Goal: Task Accomplishment & Management: Use online tool/utility

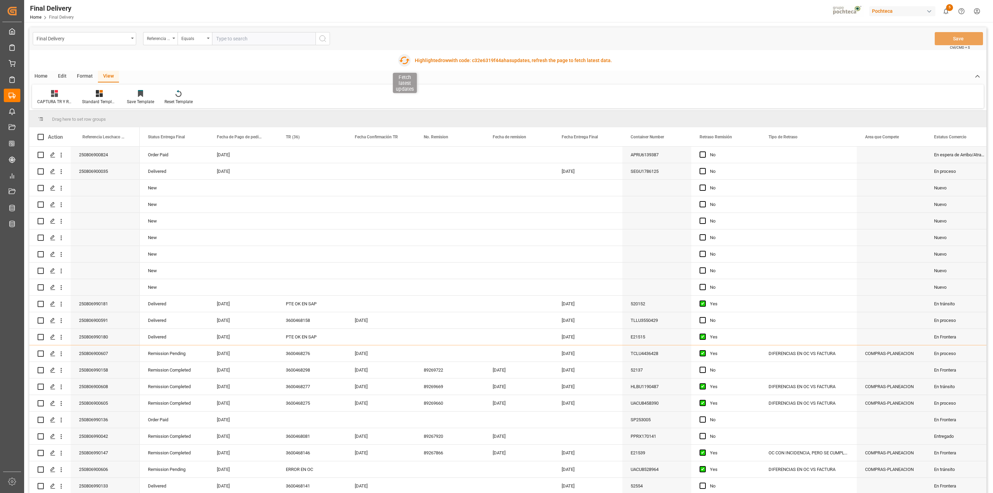
click at [402, 61] on icon "button" at bounding box center [404, 61] width 10 height 8
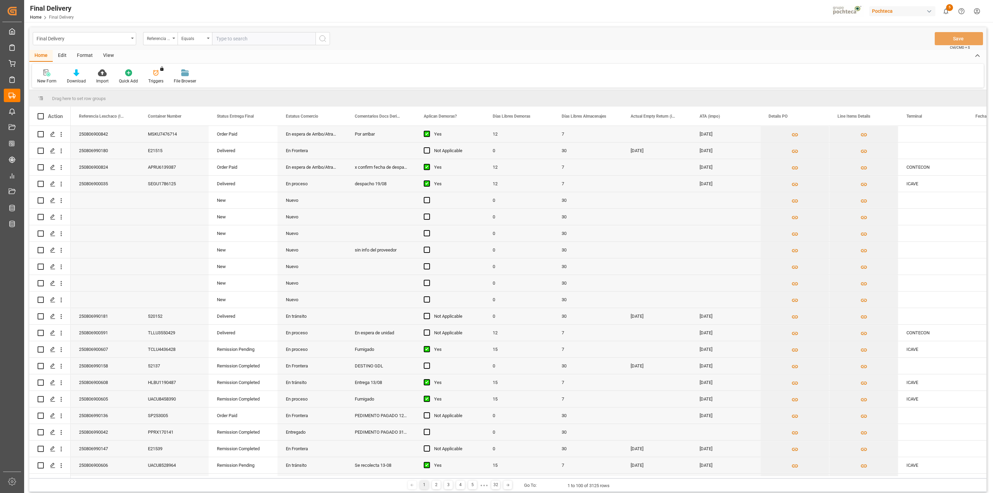
click at [113, 57] on div "View" at bounding box center [108, 56] width 21 height 12
click at [32, 83] on div "Default" at bounding box center [44, 76] width 24 height 15
click at [66, 191] on div "CAPTURA TR Y RETRASO + FECHA DE ENTREGA" at bounding box center [74, 187] width 75 height 14
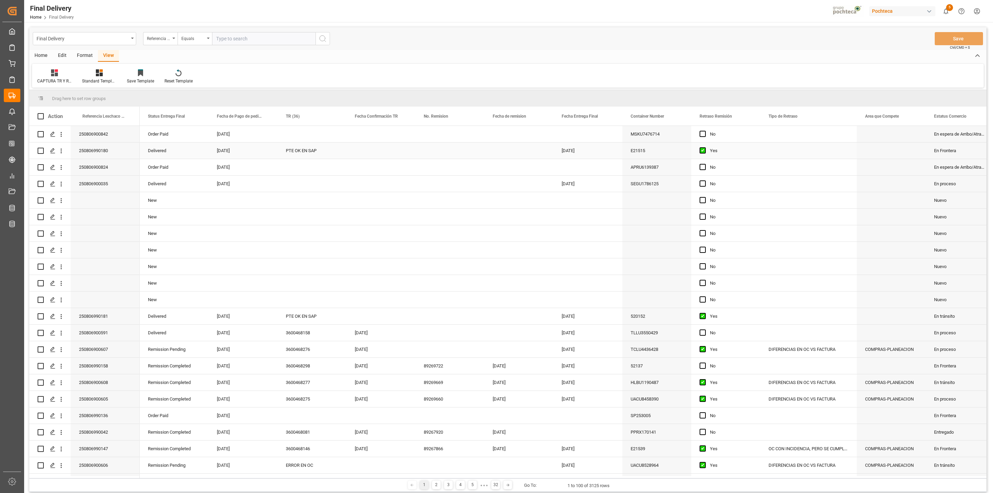
click at [299, 148] on div "PTE OK EN SAP" at bounding box center [312, 150] width 69 height 16
click at [372, 237] on span "19" at bounding box center [374, 239] width 4 height 5
type input "[DATE]"
click at [433, 148] on div "Press SPACE to select this row." at bounding box center [449, 150] width 69 height 16
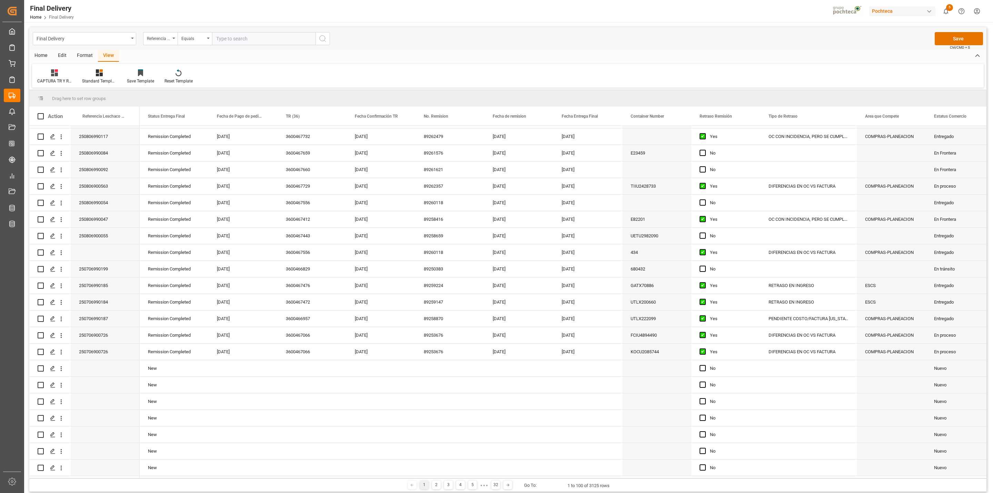
scroll to position [0, 0]
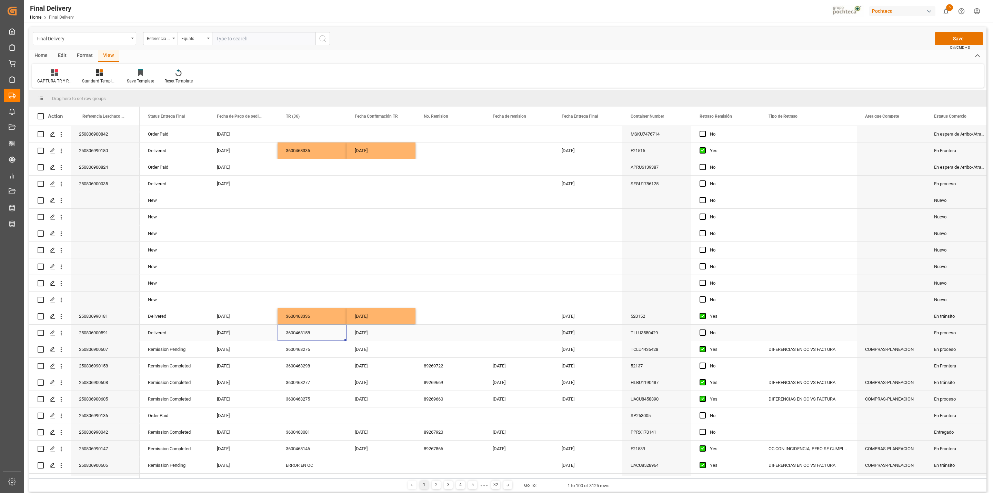
click at [290, 335] on div "3600468158" at bounding box center [312, 332] width 69 height 16
click at [961, 40] on button "Save" at bounding box center [959, 38] width 48 height 13
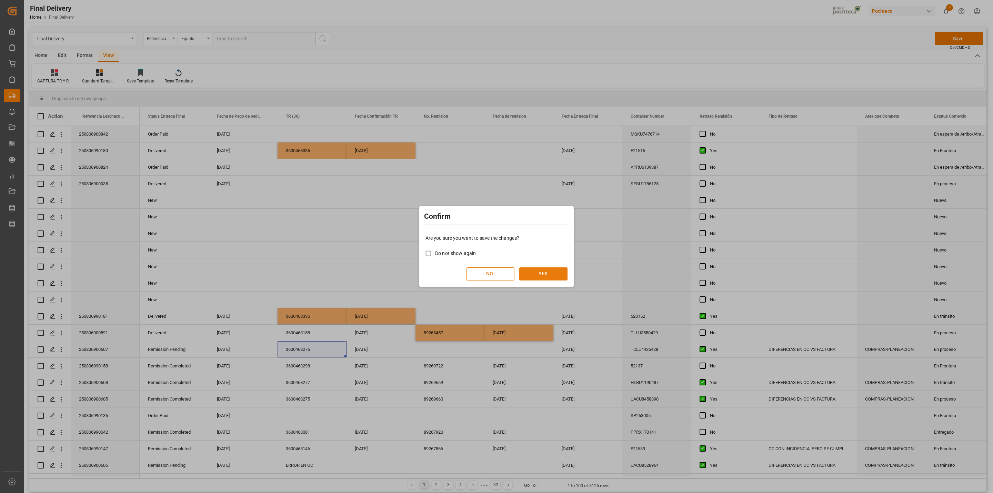
click at [543, 270] on button "YES" at bounding box center [543, 273] width 48 height 13
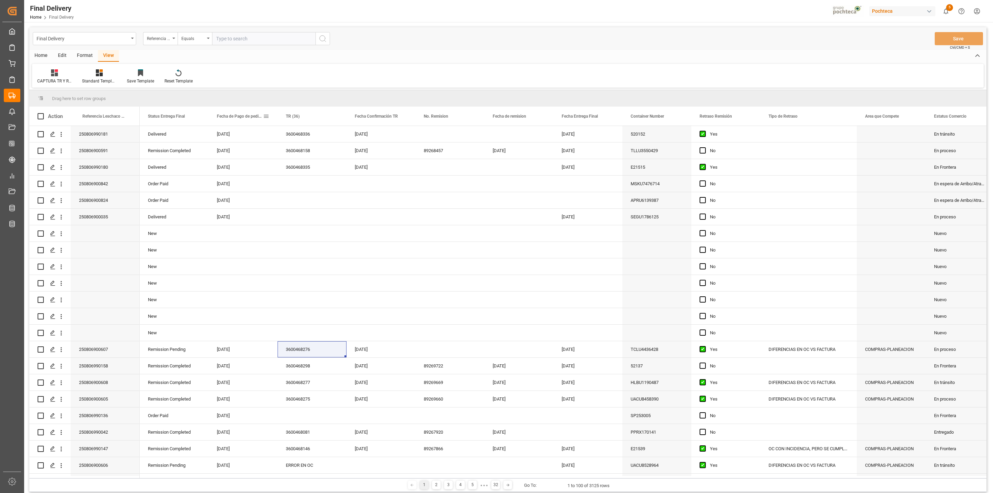
click at [267, 117] on span at bounding box center [266, 116] width 6 height 6
click at [309, 117] on span "filter" at bounding box center [314, 117] width 37 height 12
click at [319, 137] on div "Equals" at bounding box center [295, 135] width 58 height 5
click at [310, 183] on div "In range" at bounding box center [298, 180] width 68 height 11
click at [328, 153] on input "date" at bounding box center [298, 154] width 68 height 14
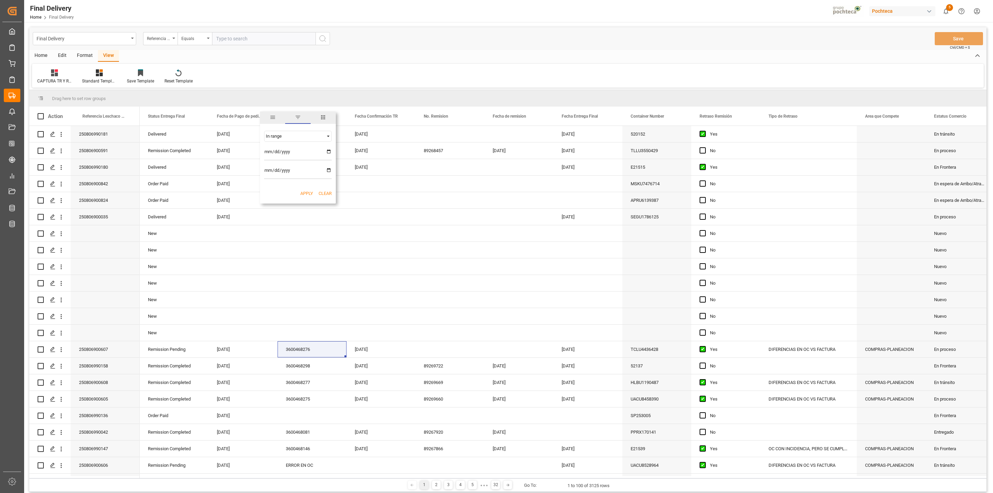
type input "2025-08-01"
click at [328, 174] on input "date" at bounding box center [298, 172] width 68 height 14
click at [328, 169] on input "date" at bounding box center [298, 172] width 68 height 14
type input "2025-08-09"
click at [306, 193] on button "Apply" at bounding box center [306, 193] width 13 height 7
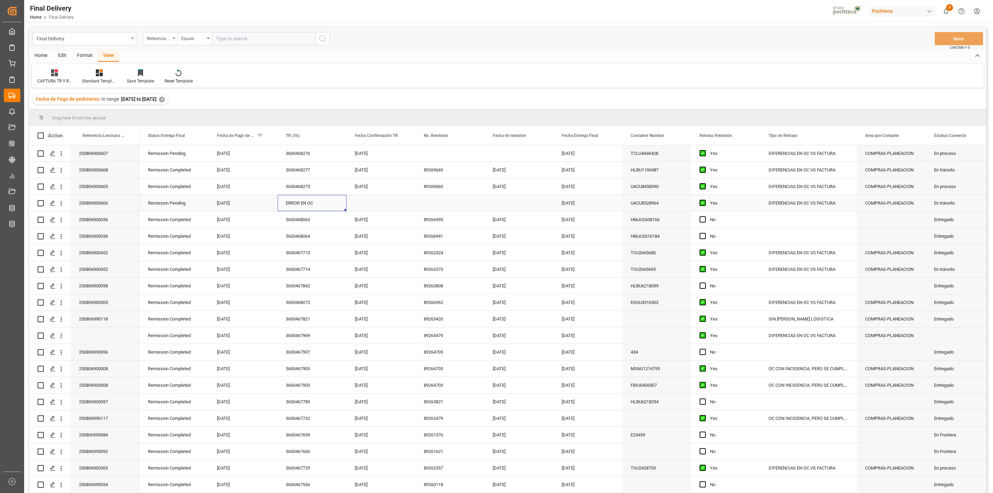
click at [303, 204] on div "ERROR EN OC" at bounding box center [312, 203] width 69 height 16
click at [411, 280] on div "15" at bounding box center [415, 279] width 9 height 8
type input "[DATE]"
click at [435, 206] on div "Press SPACE to select this row." at bounding box center [449, 203] width 69 height 16
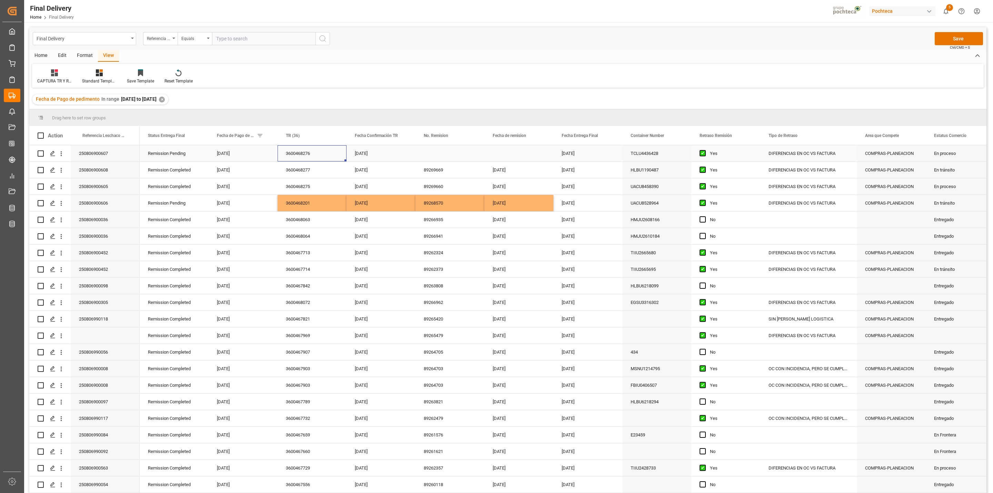
click at [317, 150] on div "3600468276" at bounding box center [312, 153] width 69 height 16
click at [955, 32] on button "Save" at bounding box center [959, 38] width 48 height 13
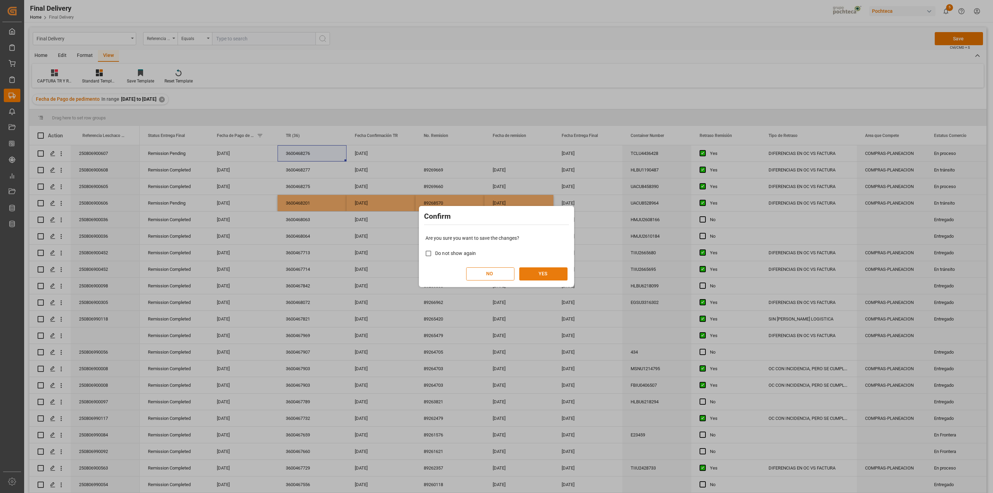
click at [534, 279] on button "YES" at bounding box center [543, 273] width 48 height 13
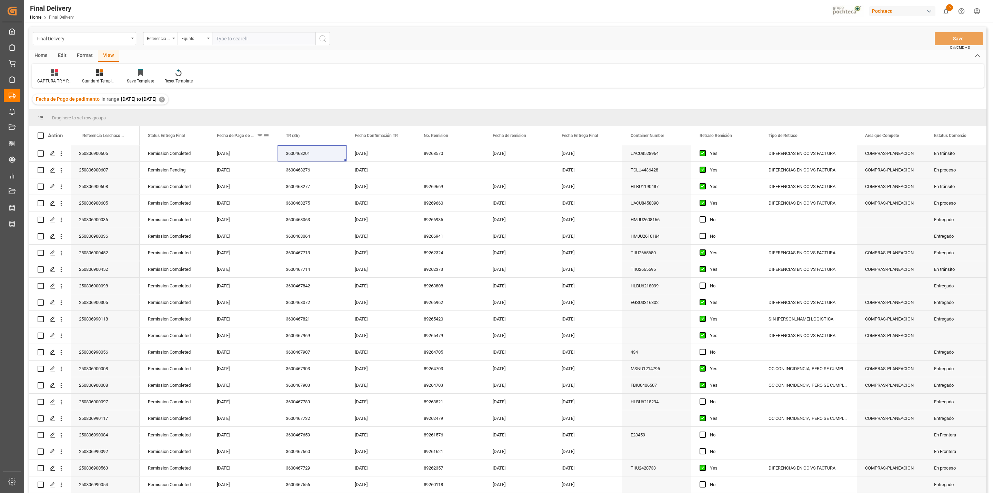
click at [267, 136] on span at bounding box center [266, 135] width 6 height 6
click at [325, 170] on input "2025-08-01" at bounding box center [298, 173] width 68 height 14
click at [328, 170] on input "2025-08-01" at bounding box center [298, 173] width 68 height 14
type input "2025-08-10"
click at [326, 190] on input "2025-08-09" at bounding box center [298, 191] width 68 height 14
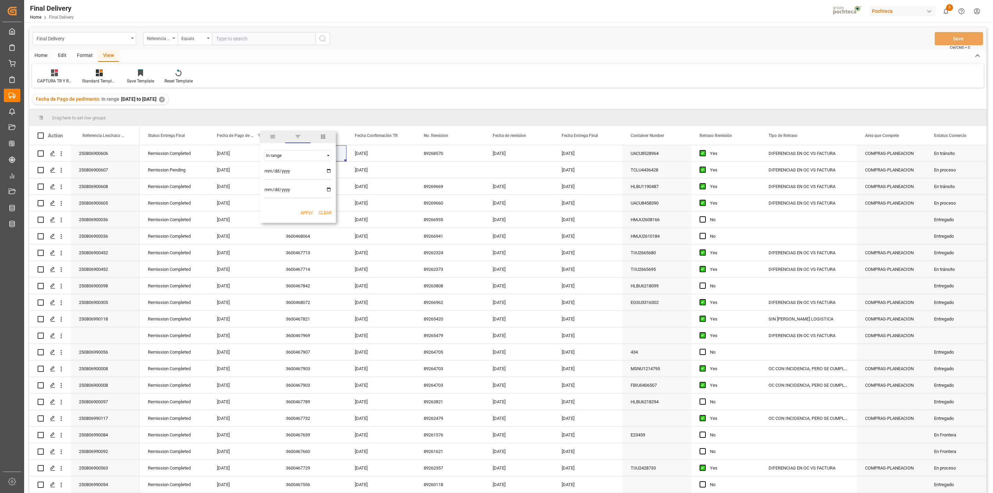
type input "2025-08-19"
click at [304, 212] on button "Apply" at bounding box center [306, 212] width 13 height 7
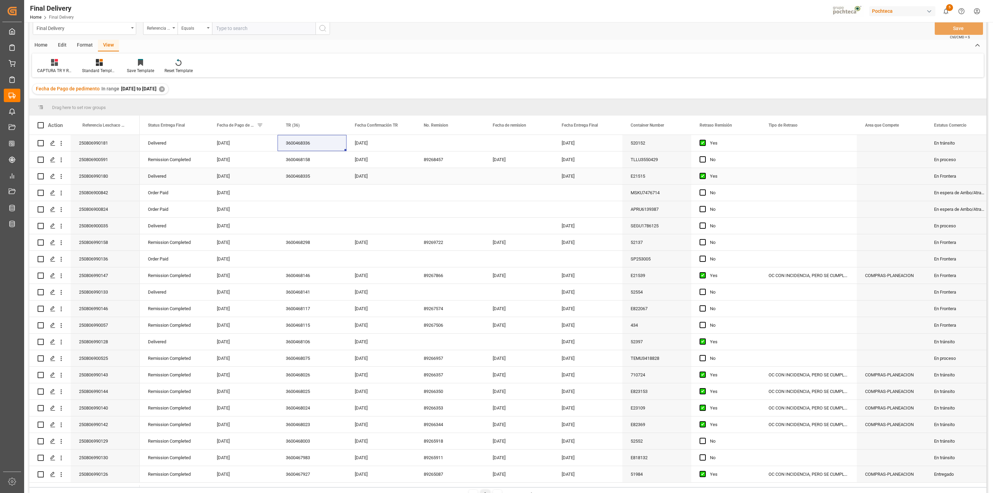
scroll to position [10, 0]
click at [302, 339] on div "3600468106" at bounding box center [312, 342] width 69 height 16
click at [431, 347] on div "Press SPACE to select this row." at bounding box center [449, 342] width 69 height 16
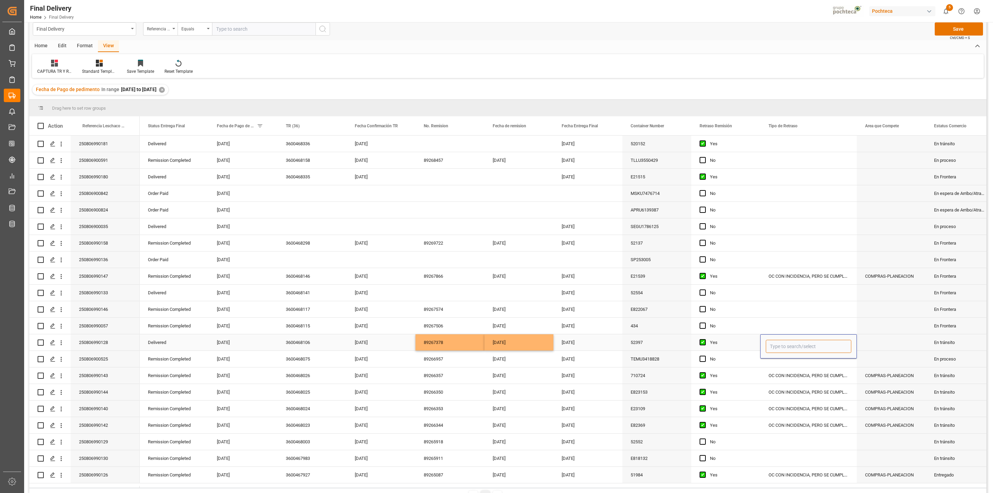
click at [790, 345] on input "Press SPACE to select this row." at bounding box center [808, 346] width 85 height 13
click at [801, 371] on div "PENDIENTE CIEGO (SIN NUMERO DE LOTE)" at bounding box center [813, 366] width 94 height 24
type input "PENDIENTE CIEGO (SIN NUMERO DE LOTE)"
click at [790, 320] on div "Press SPACE to select this row." at bounding box center [808, 325] width 97 height 16
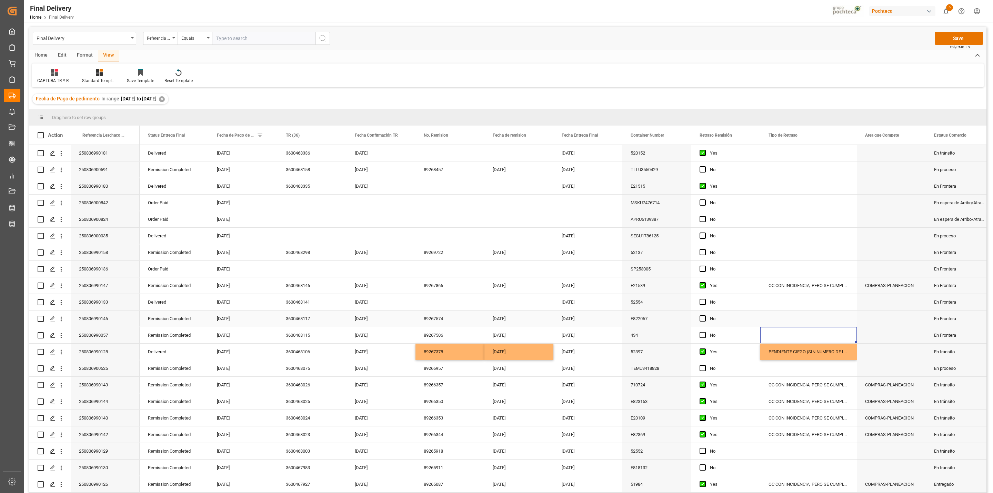
scroll to position [0, 0]
click at [963, 36] on button "Save" at bounding box center [959, 38] width 48 height 13
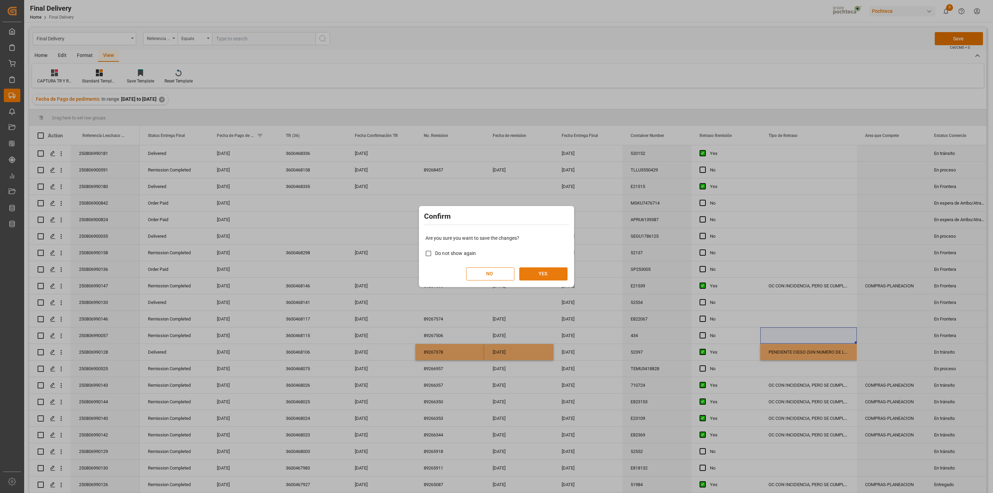
click at [551, 272] on button "YES" at bounding box center [543, 273] width 48 height 13
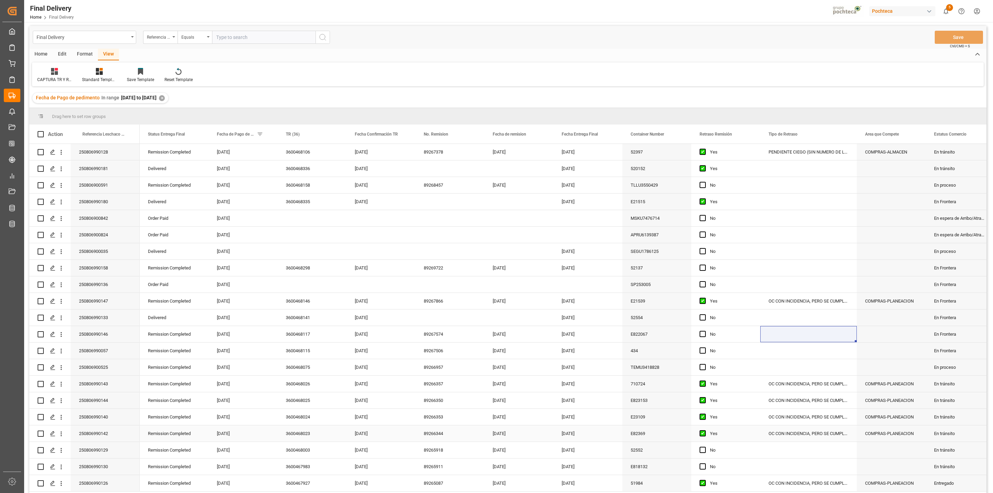
scroll to position [0, 0]
click at [311, 315] on div "3600468141" at bounding box center [312, 318] width 69 height 16
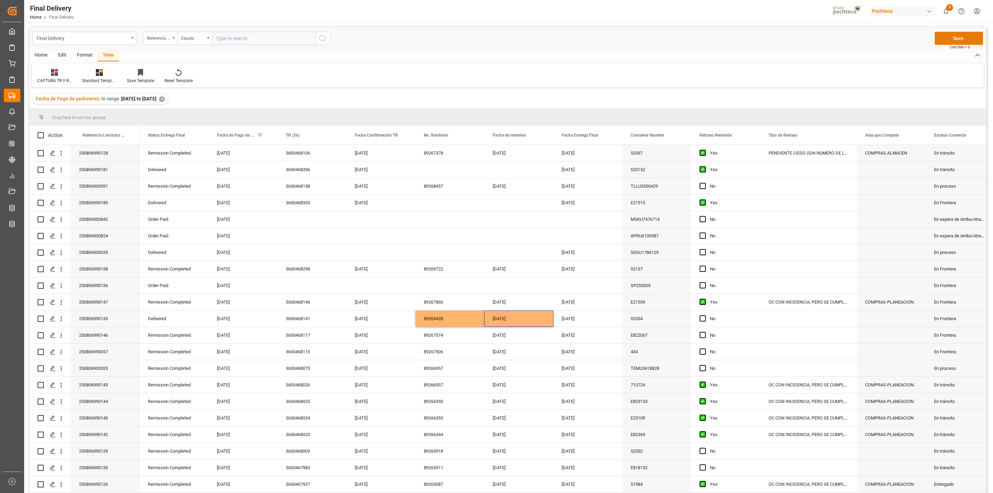
click at [956, 42] on button "Save" at bounding box center [959, 38] width 48 height 13
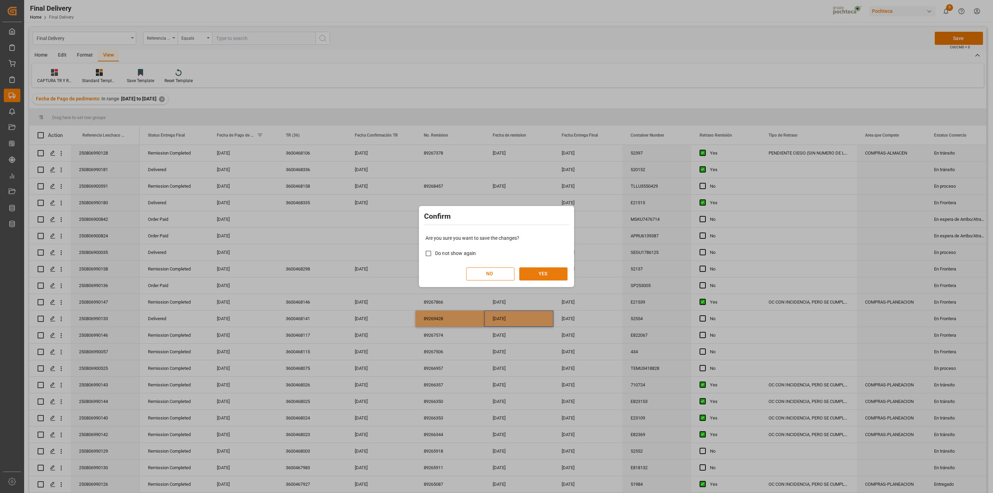
click at [541, 273] on button "YES" at bounding box center [543, 273] width 48 height 13
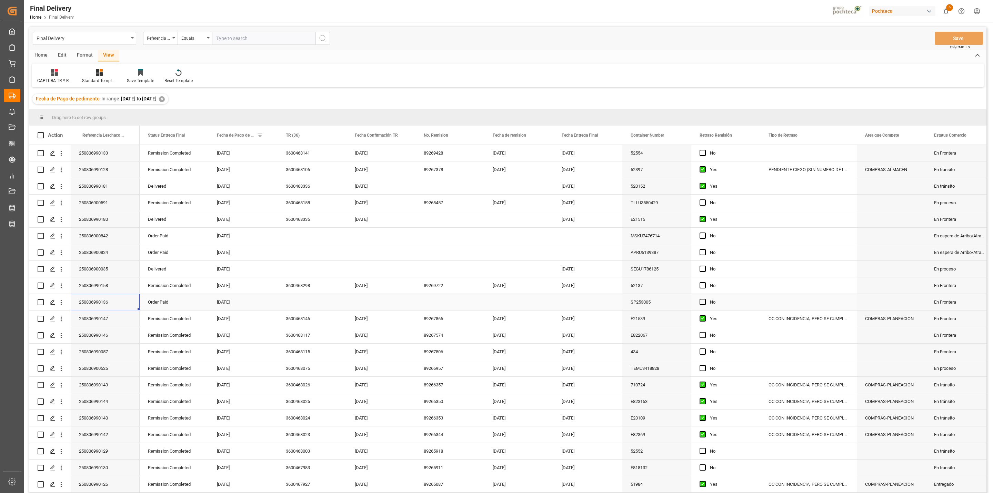
click at [107, 302] on div "250806990136" at bounding box center [105, 302] width 69 height 16
click at [702, 303] on span "Press SPACE to select this row." at bounding box center [702, 302] width 6 height 6
click at [705, 299] on input "Press SPACE to select this row." at bounding box center [705, 299] width 0 height 0
click at [956, 36] on button "Save" at bounding box center [959, 38] width 48 height 13
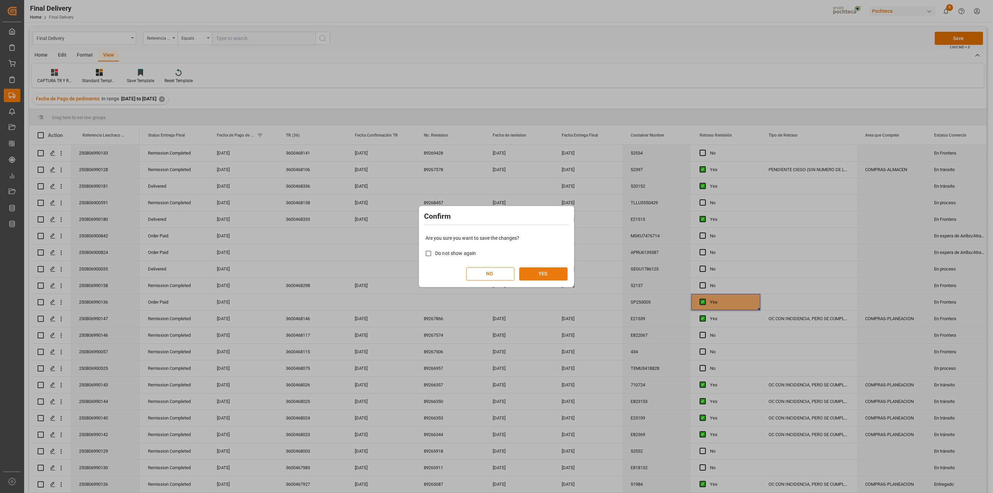
click at [545, 276] on button "YES" at bounding box center [543, 273] width 48 height 13
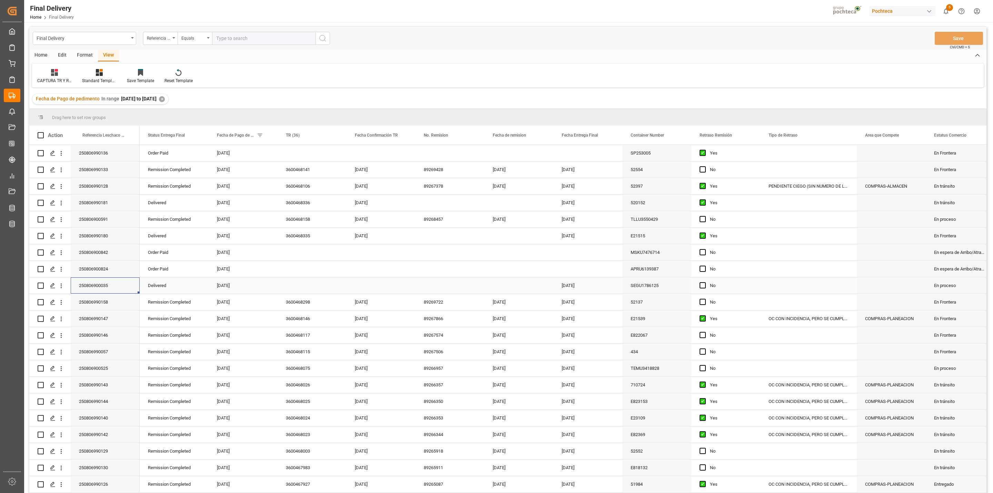
click at [101, 285] on div "250806900035" at bounding box center [105, 285] width 69 height 16
click at [701, 285] on span "Press SPACE to select this row." at bounding box center [702, 285] width 6 height 6
click at [705, 282] on input "Press SPACE to select this row." at bounding box center [705, 282] width 0 height 0
click at [947, 34] on button "Save" at bounding box center [959, 38] width 48 height 13
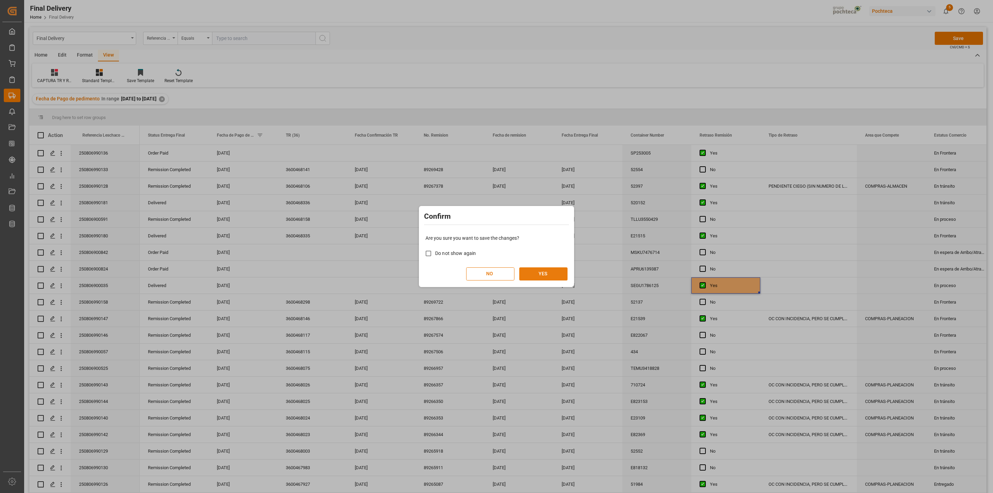
click at [556, 269] on button "YES" at bounding box center [543, 273] width 48 height 13
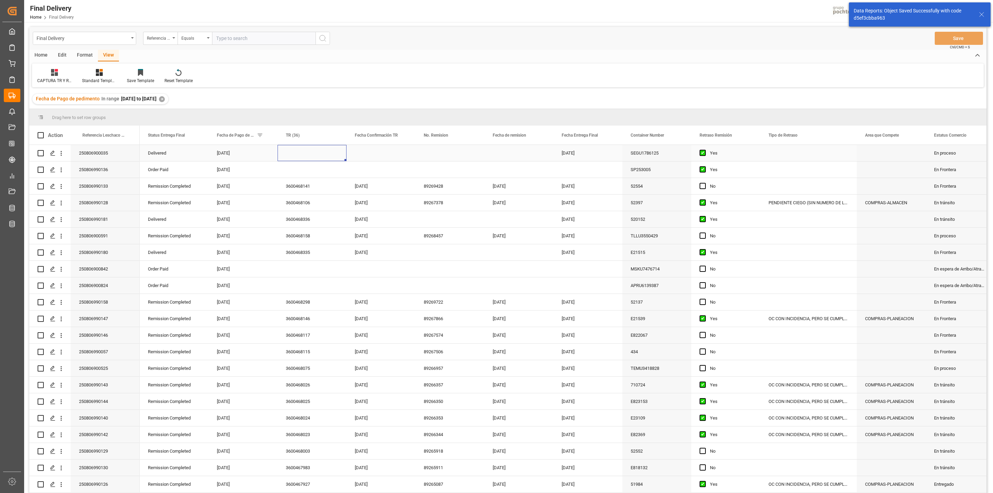
click at [301, 153] on div "Press SPACE to select this row." at bounding box center [312, 153] width 69 height 16
click at [301, 153] on input "Press SPACE to select this row." at bounding box center [312, 156] width 58 height 13
type input "PTE OK EN SAP"
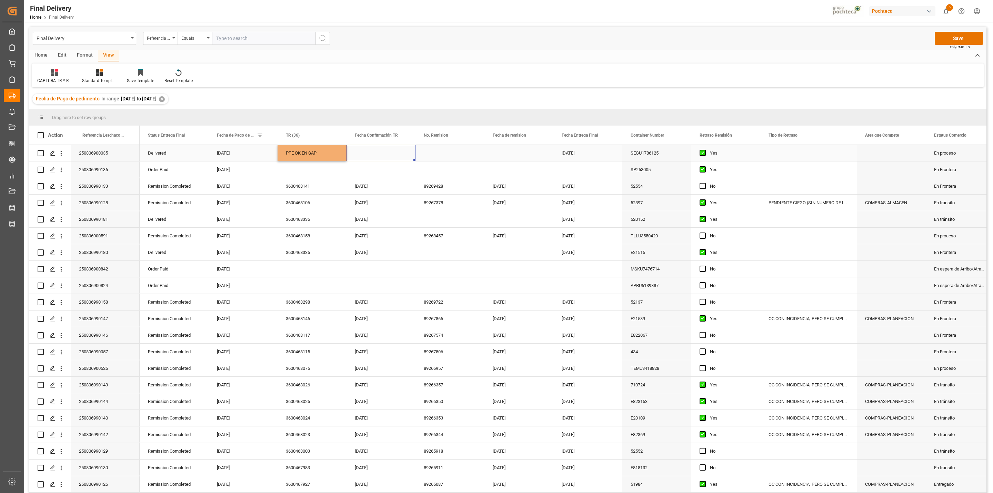
click at [375, 145] on div "Press SPACE to select this row." at bounding box center [380, 153] width 69 height 16
click at [957, 41] on button "Save" at bounding box center [959, 38] width 48 height 13
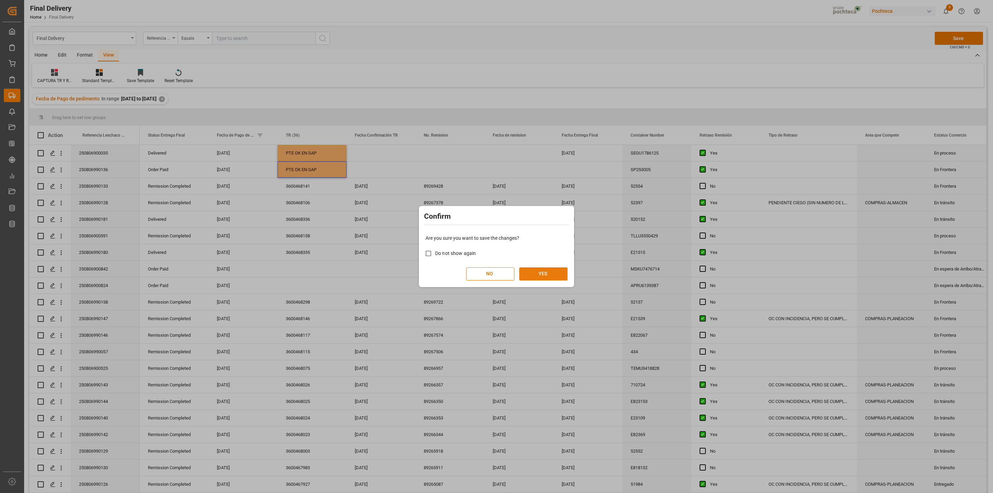
click at [554, 274] on button "YES" at bounding box center [543, 273] width 48 height 13
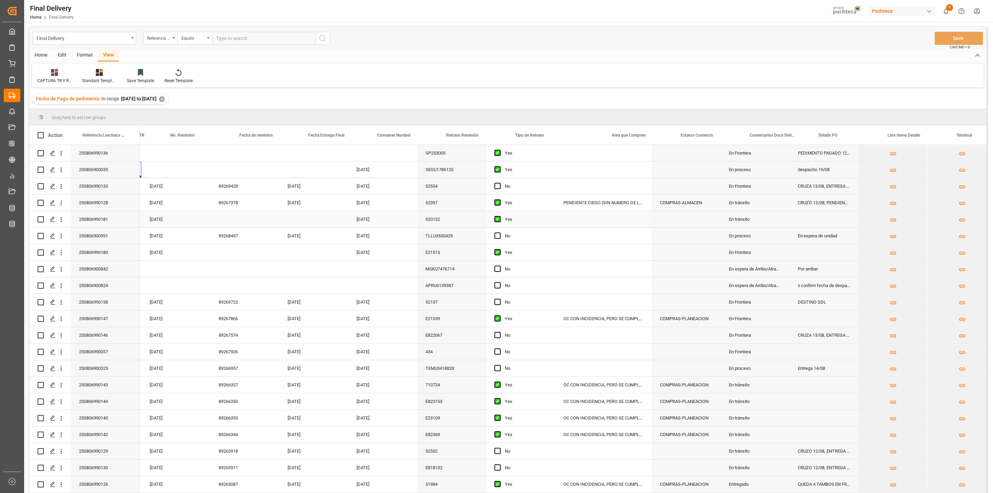
scroll to position [0, 0]
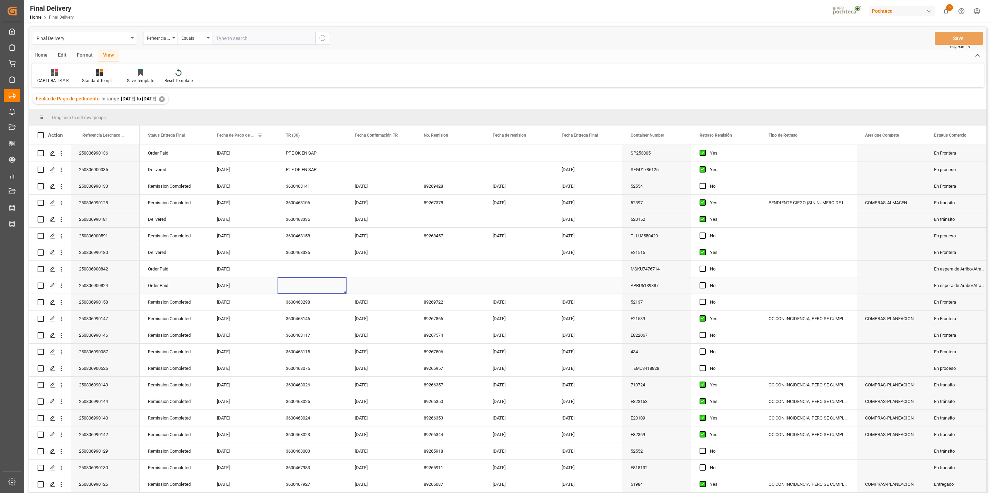
click at [310, 287] on div "Press SPACE to select this row." at bounding box center [312, 285] width 69 height 16
click at [302, 288] on div "Press SPACE to select this row." at bounding box center [312, 285] width 69 height 16
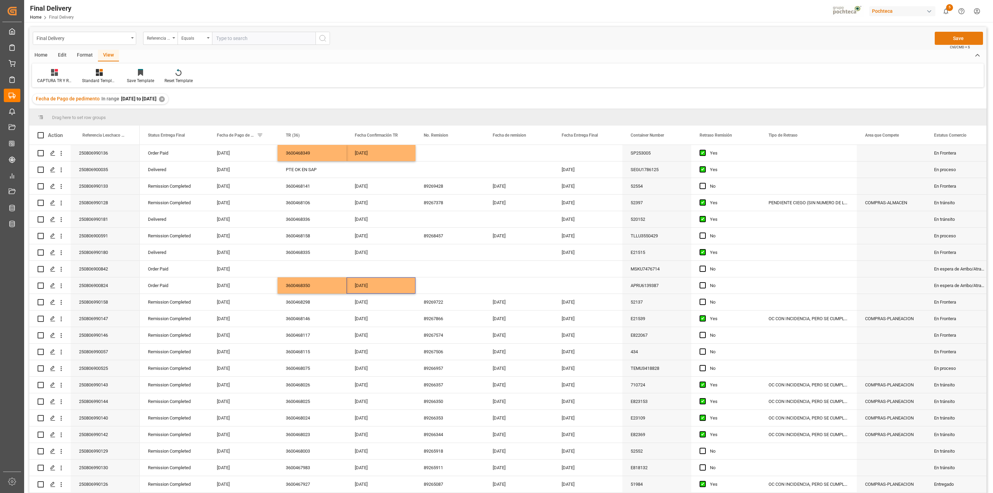
click at [947, 38] on button "Save" at bounding box center [959, 38] width 48 height 13
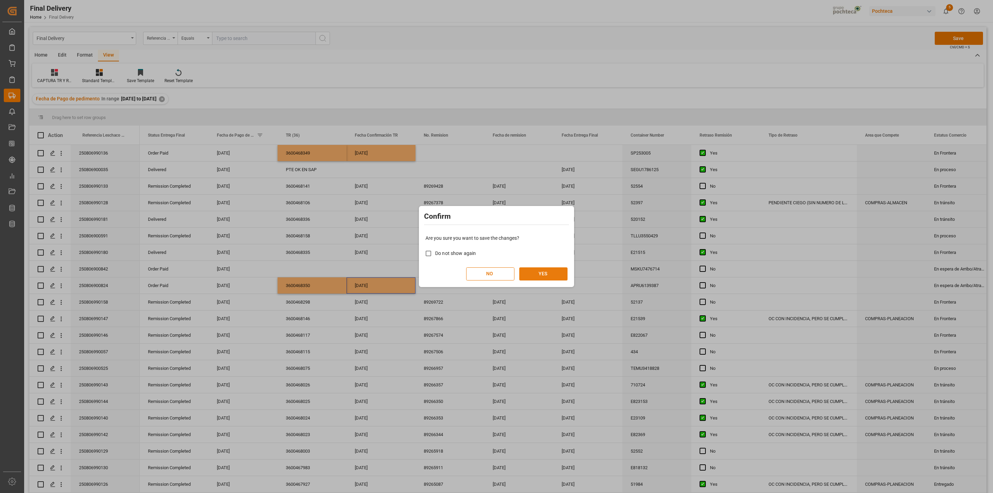
click at [536, 273] on button "YES" at bounding box center [543, 273] width 48 height 13
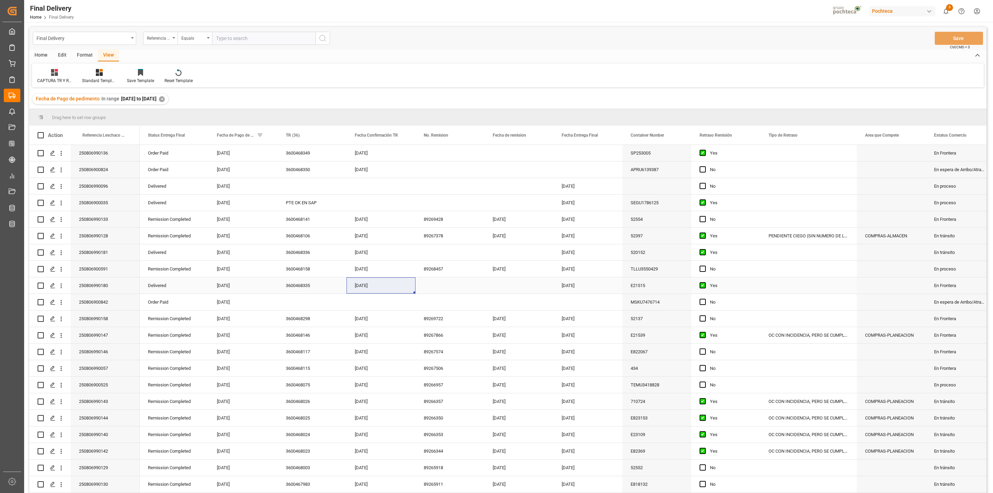
click at [430, 288] on div "Press SPACE to select this row." at bounding box center [449, 285] width 69 height 16
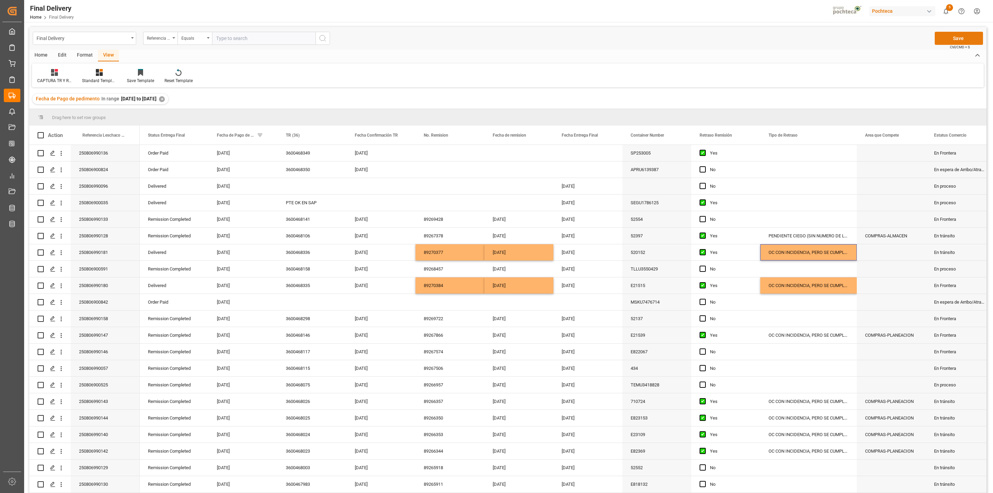
click at [945, 44] on button "Save" at bounding box center [959, 38] width 48 height 13
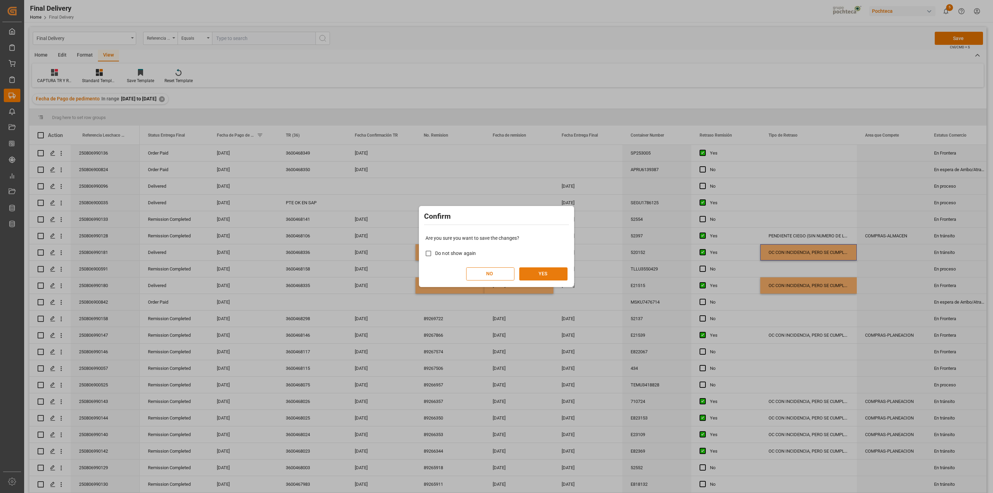
click at [558, 275] on button "YES" at bounding box center [543, 273] width 48 height 13
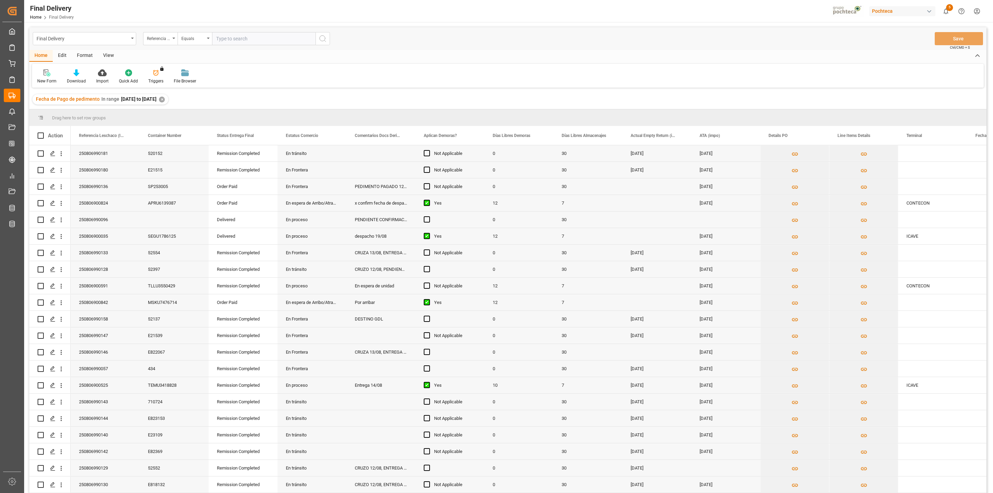
click at [116, 58] on div "View" at bounding box center [108, 56] width 21 height 12
click at [65, 78] on div "Standard Templates" at bounding box center [78, 81] width 34 height 6
click at [100, 113] on div "Notificación de Entregas" at bounding box center [97, 111] width 60 height 7
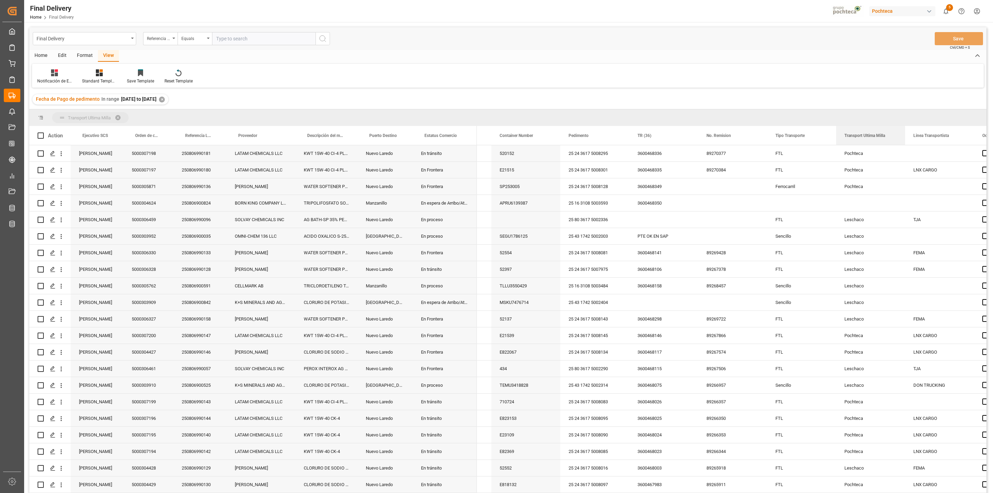
drag, startPoint x: 873, startPoint y: 132, endPoint x: 860, endPoint y: 118, distance: 18.8
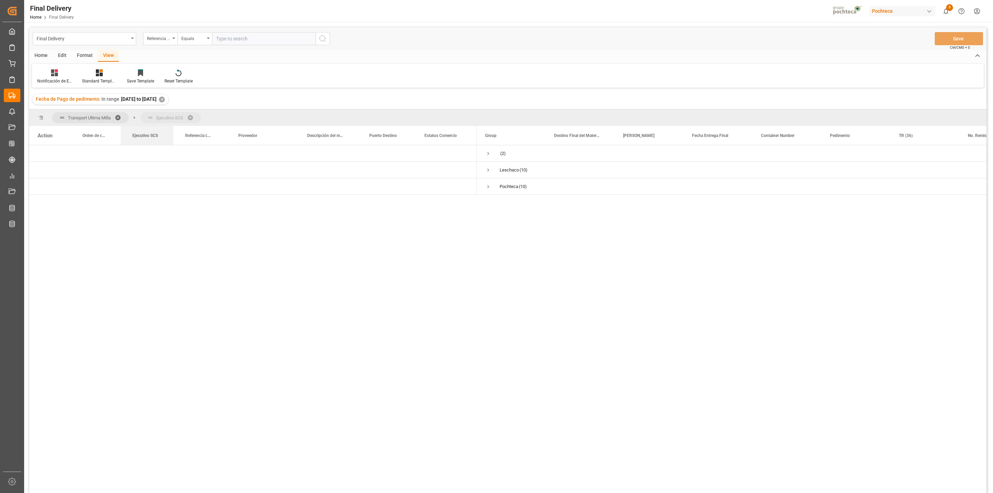
drag, startPoint x: 92, startPoint y: 133, endPoint x: 139, endPoint y: 122, distance: 47.5
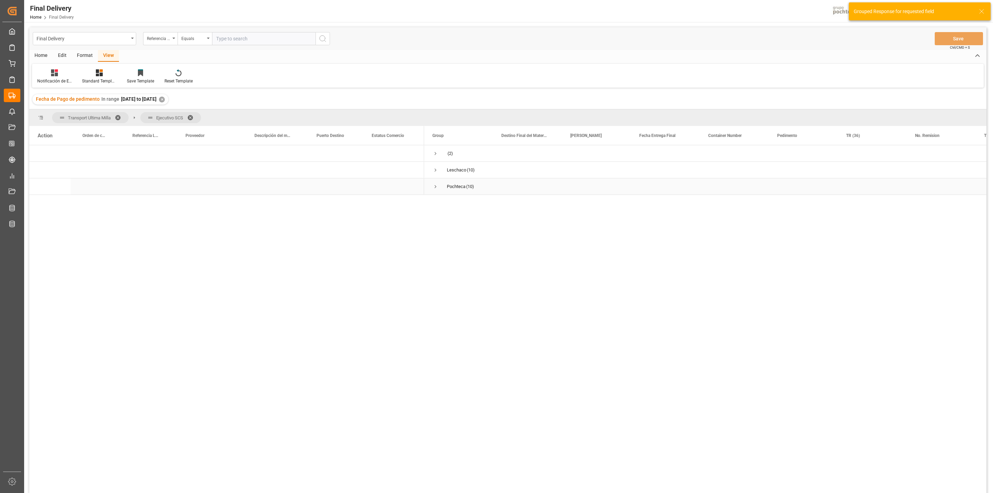
click at [426, 185] on div "Pochteca (10)" at bounding box center [458, 186] width 69 height 16
click at [431, 181] on div "Pochteca (10)" at bounding box center [458, 186] width 69 height 16
click at [435, 183] on span "Press SPACE to select this row." at bounding box center [435, 186] width 6 height 6
click at [165, 97] on div "✕" at bounding box center [162, 100] width 6 height 6
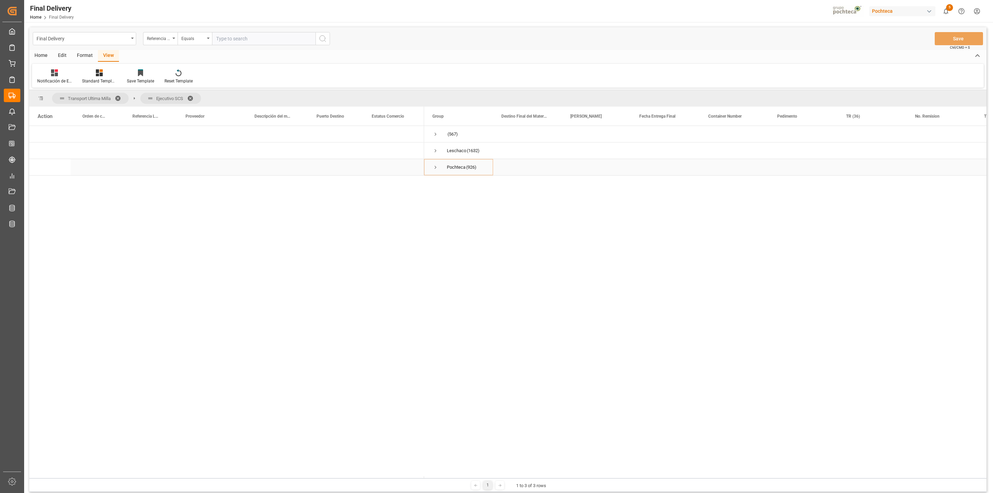
click at [435, 167] on span "Press SPACE to select this row." at bounding box center [435, 167] width 6 height 6
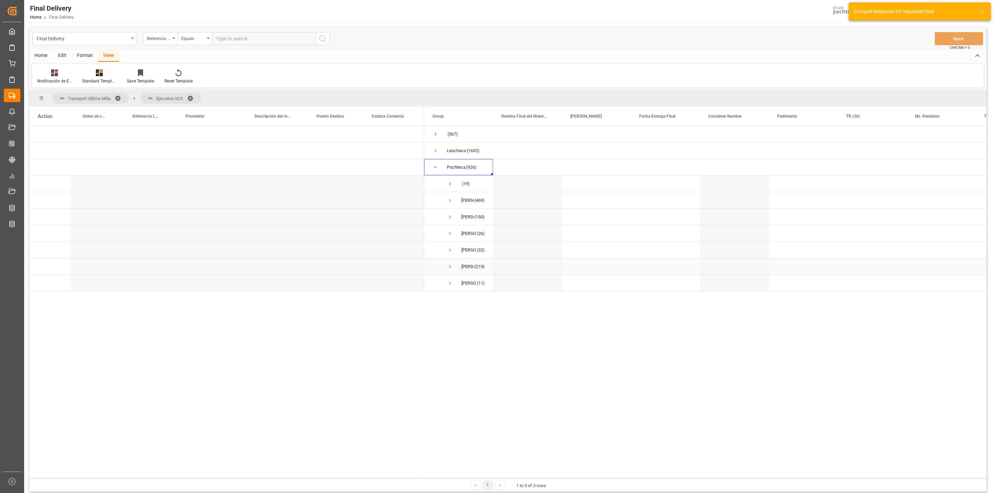
click at [449, 264] on span "Press SPACE to select this row." at bounding box center [450, 266] width 6 height 6
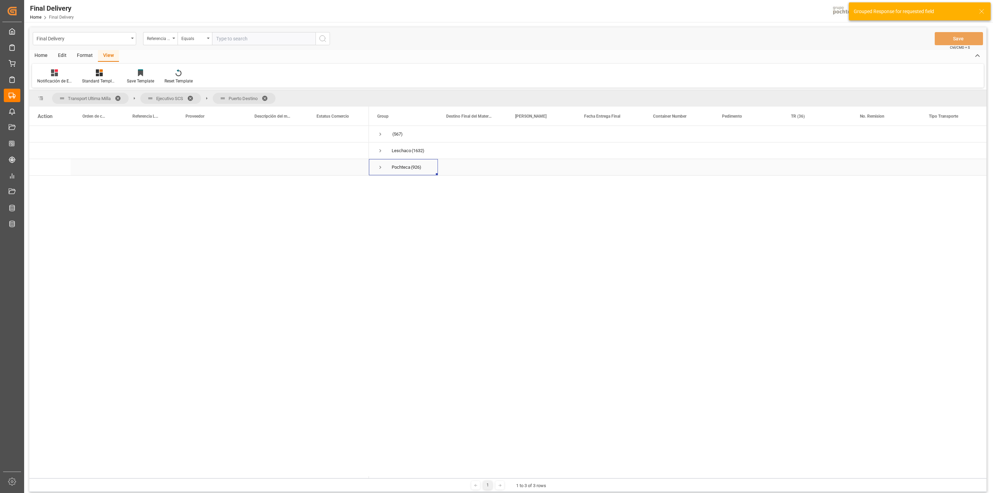
click at [379, 166] on span "Press SPACE to select this row." at bounding box center [380, 167] width 6 height 6
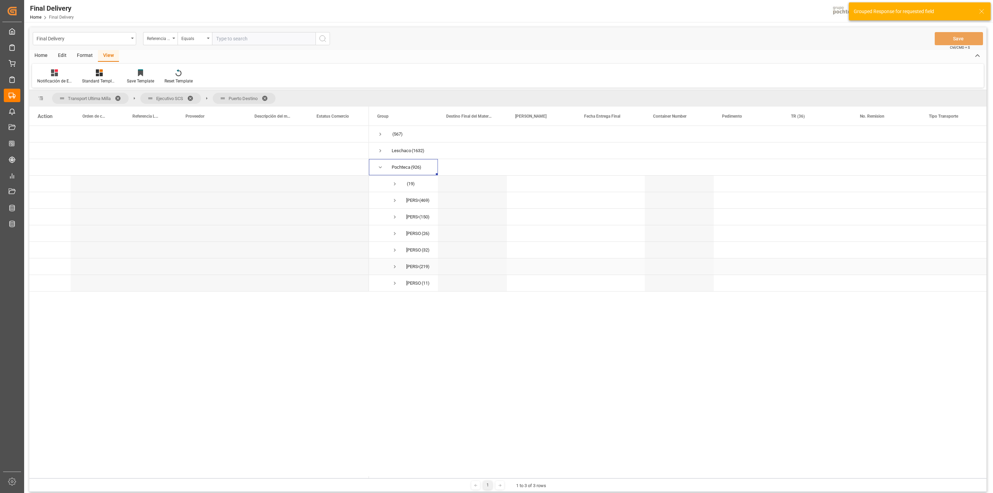
click at [394, 265] on span "Press SPACE to select this row." at bounding box center [395, 266] width 6 height 6
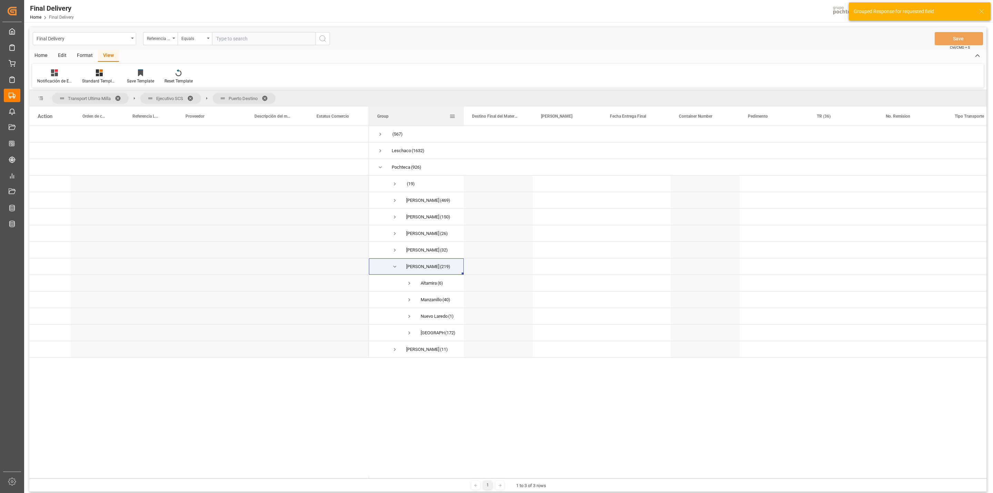
drag, startPoint x: 437, startPoint y: 121, endPoint x: 463, endPoint y: 121, distance: 25.9
click at [463, 121] on div at bounding box center [463, 116] width 3 height 19
click at [407, 301] on span "Press SPACE to select this row." at bounding box center [409, 299] width 6 height 6
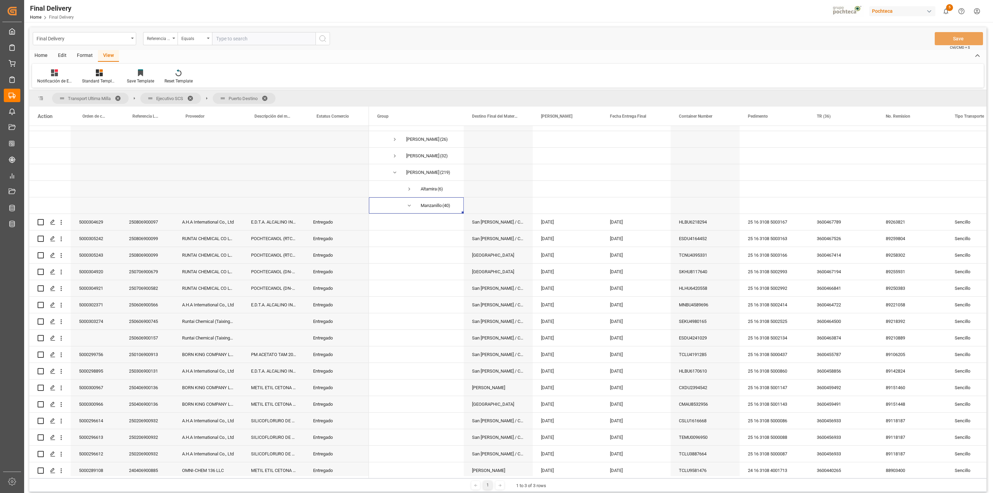
scroll to position [80, 0]
click at [214, 256] on div "RUNTAI CHEMICAL CO LTD" at bounding box center [208, 252] width 69 height 16
click at [315, 231] on div "Entregado" at bounding box center [337, 236] width 64 height 16
click at [562, 251] on div "[DATE]" at bounding box center [567, 252] width 69 height 16
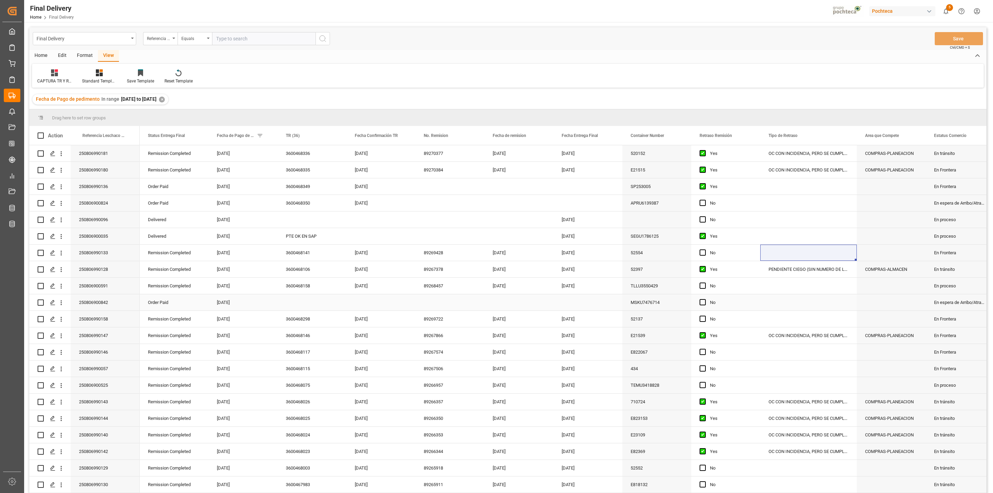
scroll to position [0, 0]
click at [120, 220] on div "250806990096" at bounding box center [105, 219] width 69 height 16
click at [113, 219] on div "250806990096" at bounding box center [105, 219] width 69 height 16
